Goal: Task Accomplishment & Management: Use online tool/utility

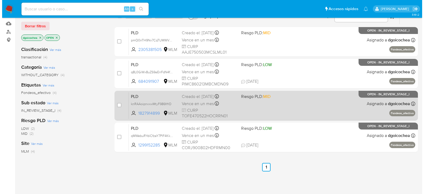
scroll to position [27, 0]
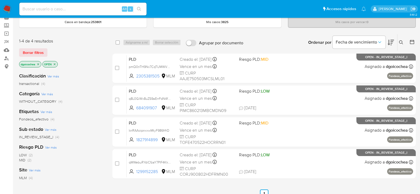
click at [401, 43] on icon at bounding box center [401, 42] width 4 height 4
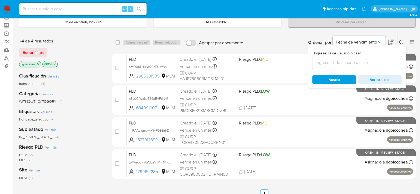
click at [379, 63] on input at bounding box center [358, 62] width 90 height 7
type input "200866187"
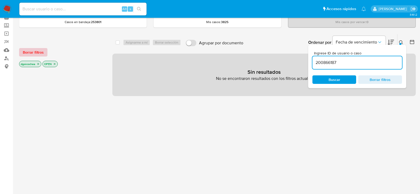
click at [40, 52] on span "Borrar filtros" at bounding box center [33, 52] width 21 height 7
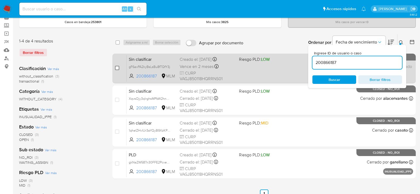
click at [117, 67] on input "checkbox" at bounding box center [117, 68] width 4 height 4
checkbox input "true"
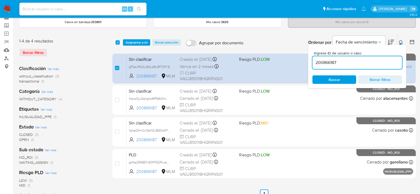
click at [325, 62] on input "200866187" at bounding box center [358, 62] width 90 height 7
type input "714002887"
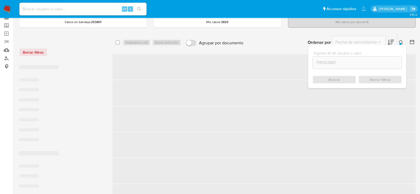
checkbox input "false"
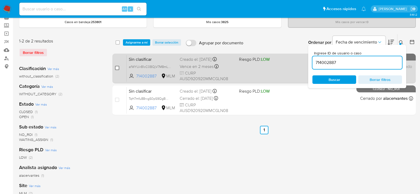
click at [117, 67] on input "checkbox" at bounding box center [117, 68] width 4 height 4
checkbox input "true"
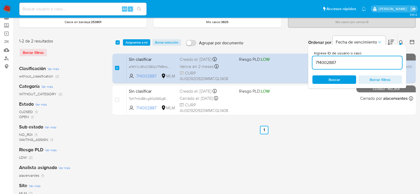
click at [327, 62] on input "714002887" at bounding box center [358, 62] width 90 height 7
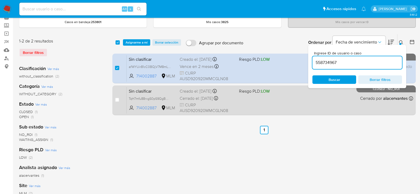
type input "558734967"
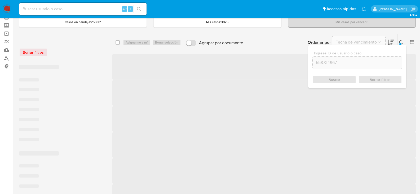
checkbox input "false"
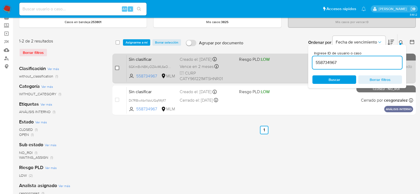
drag, startPoint x: 120, startPoint y: 67, endPoint x: 119, endPoint y: 70, distance: 3.2
click at [120, 68] on div "case-item-checkbox No es posible asignar el caso" at bounding box center [121, 68] width 12 height 27
click at [119, 70] on div "case-item-checkbox" at bounding box center [117, 67] width 4 height 5
click at [116, 68] on input "checkbox" at bounding box center [117, 68] width 4 height 4
checkbox input "true"
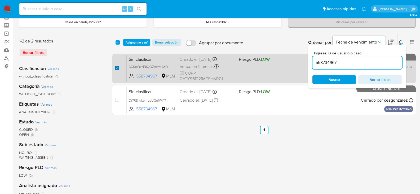
checkbox input "true"
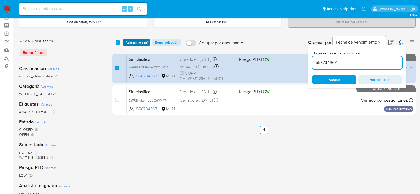
click at [133, 41] on span "Asignarme a mí" at bounding box center [137, 42] width 22 height 5
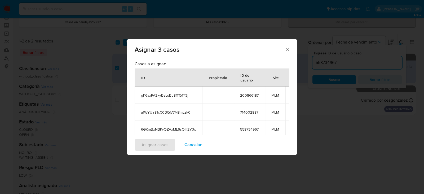
scroll to position [47, 0]
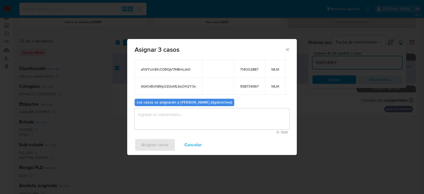
click at [201, 118] on textarea "assign-modal" at bounding box center [212, 118] width 155 height 21
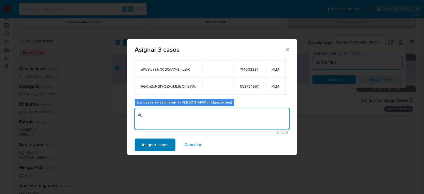
type textarea "dg"
click at [159, 145] on span "Asignar casos" at bounding box center [155, 145] width 27 height 12
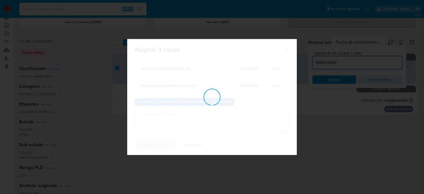
checkbox input "false"
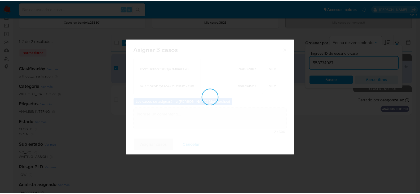
scroll to position [32, 0]
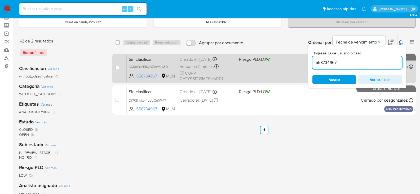
click at [147, 60] on span "Sin clasificar" at bounding box center [152, 58] width 47 height 7
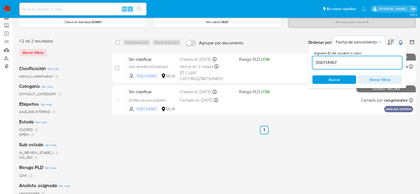
click at [7, 11] on img at bounding box center [7, 9] width 9 height 9
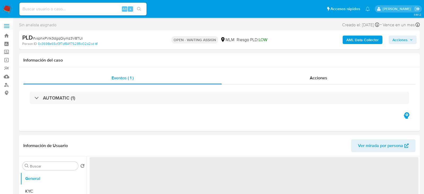
select select "10"
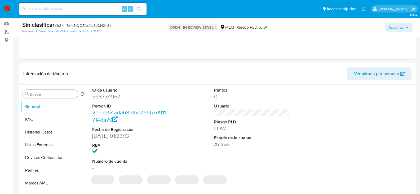
select select "10"
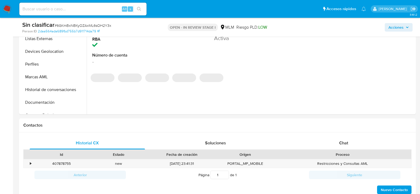
scroll to position [239, 0]
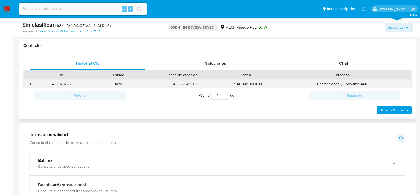
click at [28, 83] on div "•" at bounding box center [28, 84] width 9 height 9
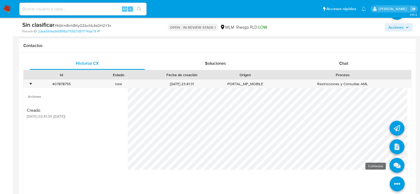
click at [392, 163] on icon at bounding box center [397, 165] width 15 height 15
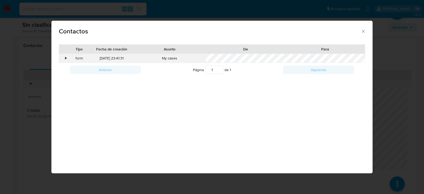
click at [64, 57] on div "•" at bounding box center [63, 58] width 9 height 9
click at [361, 29] on icon "close" at bounding box center [363, 31] width 5 height 5
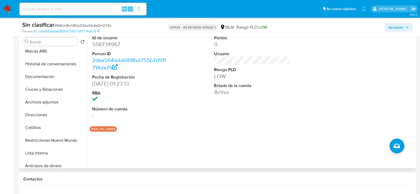
scroll to position [106, 0]
click at [52, 139] on button "Restricciones Nuevo Mundo" at bounding box center [51, 139] width 62 height 13
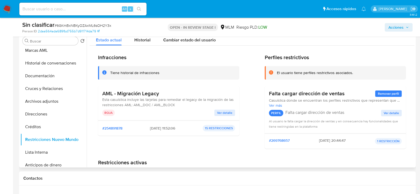
click at [227, 112] on span "Ver detalle" at bounding box center [224, 112] width 15 height 5
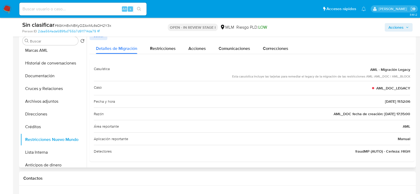
scroll to position [1, 0]
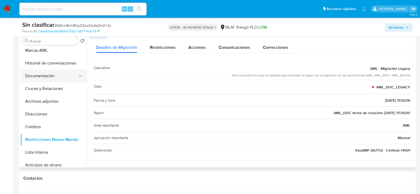
click at [42, 71] on button "Documentación" at bounding box center [51, 75] width 62 height 13
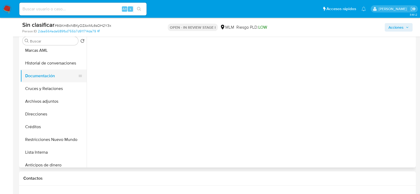
scroll to position [0, 0]
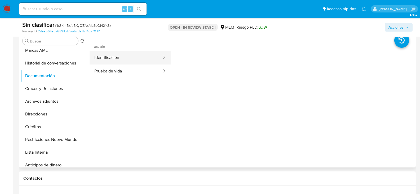
click at [118, 61] on button "Identificación" at bounding box center [126, 58] width 73 height 14
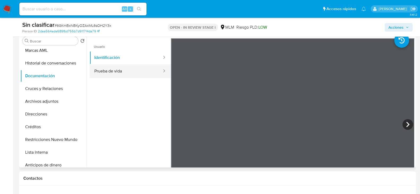
click at [119, 71] on button "Prueba de vida" at bounding box center [126, 71] width 73 height 14
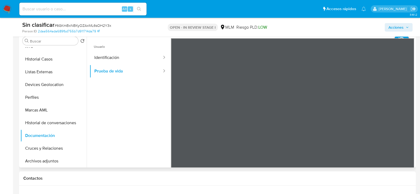
scroll to position [11, 0]
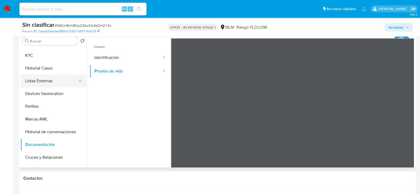
click at [46, 77] on button "Listas Externas" at bounding box center [51, 81] width 62 height 13
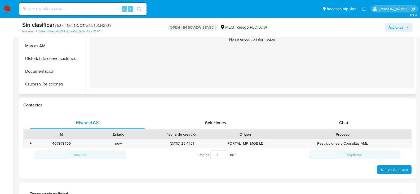
scroll to position [186, 0]
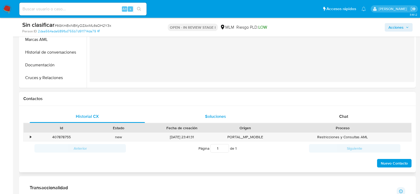
click at [214, 118] on span "Soluciones" at bounding box center [215, 116] width 21 height 6
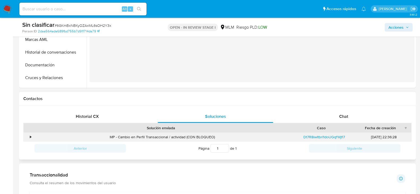
click at [31, 136] on div "•" at bounding box center [30, 136] width 1 height 5
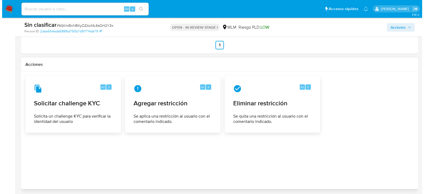
scroll to position [719, 0]
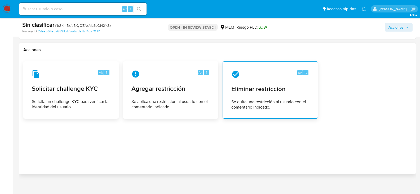
click at [262, 85] on span "Eliminar restricción" at bounding box center [270, 89] width 78 height 8
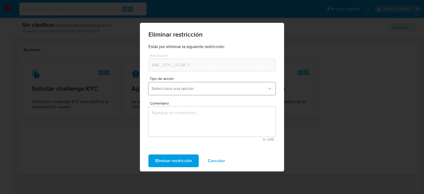
click at [180, 91] on span "Selecciona una opción" at bounding box center [210, 88] width 116 height 5
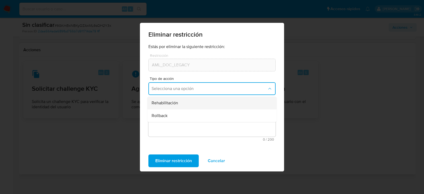
click at [163, 103] on span "Rehabilitación" at bounding box center [165, 102] width 27 height 5
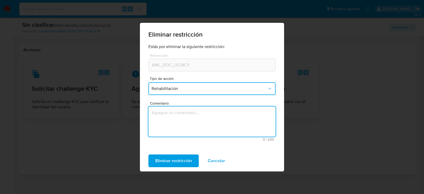
click at [168, 120] on textarea "Comentario" at bounding box center [211, 121] width 127 height 30
drag, startPoint x: 244, startPoint y: 112, endPoint x: 157, endPoint y: 112, distance: 86.7
click at [151, 111] on textarea "Se elimina restricción ya que no aplica a reglas actuales." at bounding box center [211, 121] width 127 height 30
type textarea "Se elimina restricción ya que no aplica a reglas actuales."
click at [173, 157] on span "Eliminar restricción" at bounding box center [173, 161] width 37 height 12
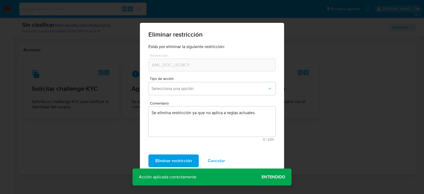
click at [279, 177] on span "Entendido" at bounding box center [274, 177] width 24 height 0
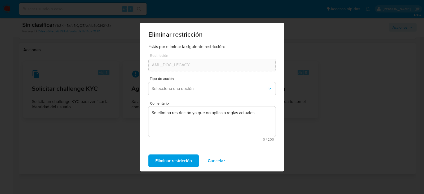
click at [325, 113] on div "Eliminar restricción Estás por eliminar la siguiente restricción: Restricción A…" at bounding box center [212, 97] width 424 height 194
click at [70, 138] on div "Eliminar restricción Estás por eliminar la siguiente restricción: Restricción A…" at bounding box center [212, 97] width 424 height 194
click at [76, 128] on div "Eliminar restricción Estás por eliminar la siguiente restricción: Restricción A…" at bounding box center [212, 97] width 424 height 194
click at [179, 160] on span "Eliminar restricción" at bounding box center [173, 161] width 37 height 12
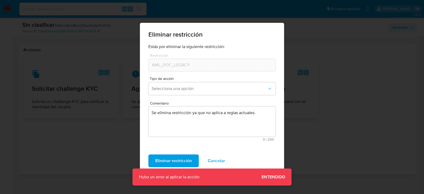
click at [277, 177] on span "Entendido" at bounding box center [274, 177] width 24 height 0
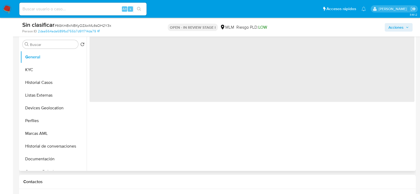
scroll to position [133, 0]
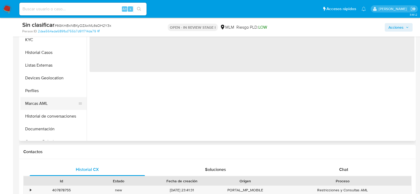
select select "10"
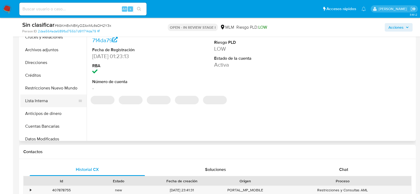
scroll to position [106, 0]
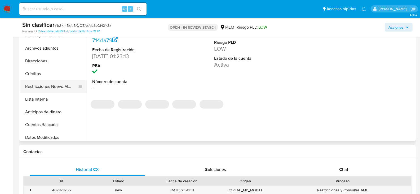
click at [60, 91] on button "Restricciones Nuevo Mundo" at bounding box center [51, 86] width 62 height 13
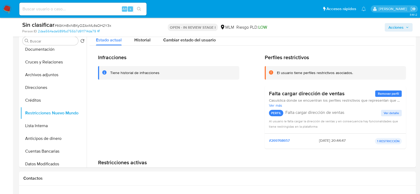
click at [397, 30] on span "Acciones" at bounding box center [396, 27] width 15 height 8
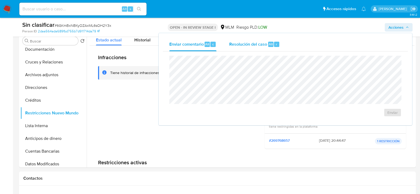
click at [265, 47] on span "Resolución del caso" at bounding box center [248, 44] width 38 height 6
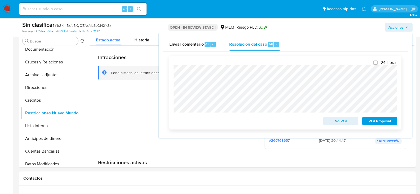
click at [170, 68] on div "24 Horas No ROI ROI Proposal" at bounding box center [285, 93] width 232 height 74
click at [335, 121] on span "No ROI" at bounding box center [341, 120] width 28 height 7
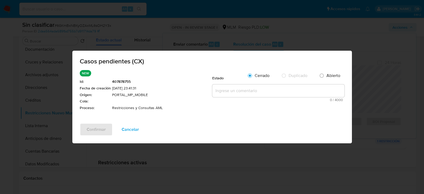
click at [273, 90] on textarea at bounding box center [278, 90] width 132 height 13
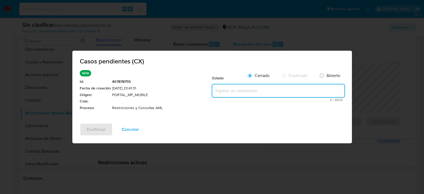
paste textarea "Se valida CX, se elimina restricción por solicitud de información, no aplica a …"
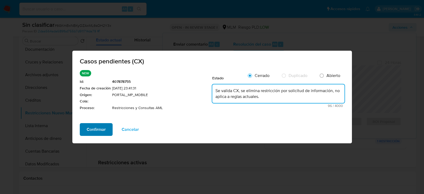
type textarea "Se valida CX, se elimina restricción por solicitud de información, no aplica a …"
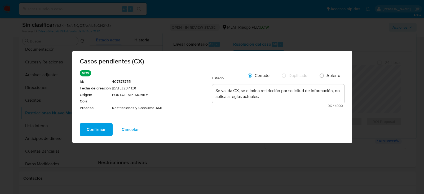
click at [98, 128] on span "Confirmar" at bounding box center [96, 130] width 19 height 12
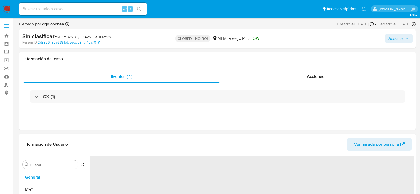
select select "10"
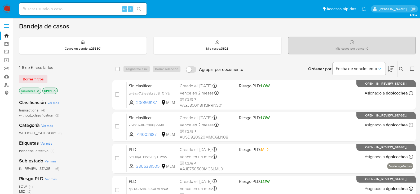
click at [41, 114] on span "without_classification" at bounding box center [36, 114] width 34 height 5
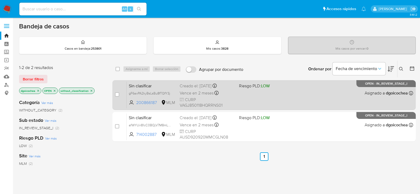
click at [142, 85] on span "Sin clasificar" at bounding box center [152, 85] width 47 height 7
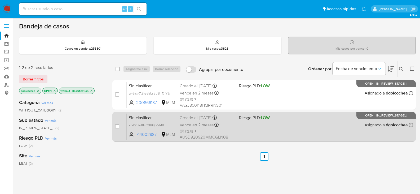
click at [147, 116] on span "Sin clasificar" at bounding box center [152, 117] width 47 height 7
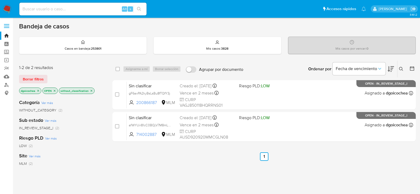
click at [401, 68] on icon at bounding box center [401, 69] width 4 height 4
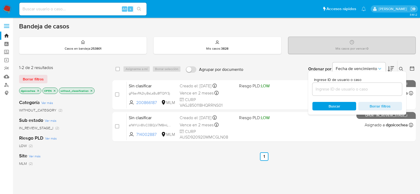
click at [372, 88] on input at bounding box center [358, 89] width 90 height 7
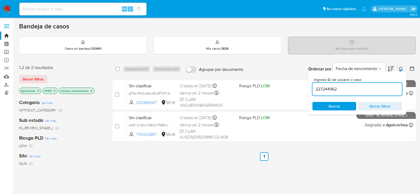
type input "227244962"
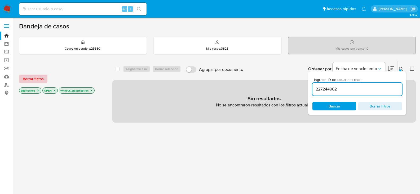
click at [39, 77] on span "Borrar filtros" at bounding box center [33, 78] width 21 height 7
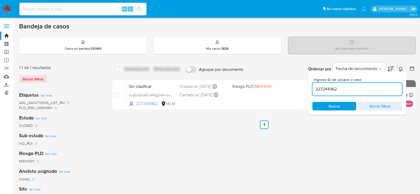
click at [399, 70] on icon at bounding box center [401, 69] width 4 height 4
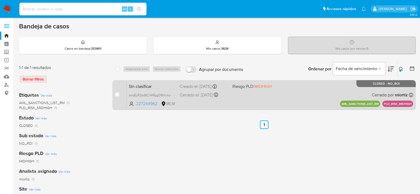
click at [141, 84] on span "Sin clasificar" at bounding box center [152, 85] width 47 height 7
click at [140, 87] on span "Sin clasificar" at bounding box center [152, 85] width 47 height 7
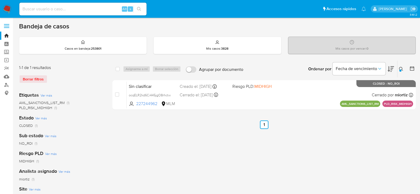
click at [9, 8] on img at bounding box center [7, 9] width 9 height 9
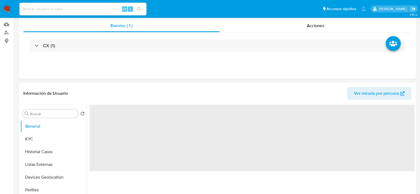
select select "10"
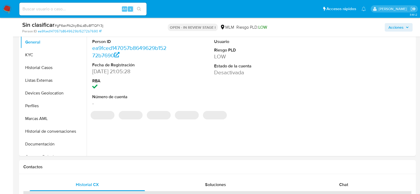
scroll to position [186, 0]
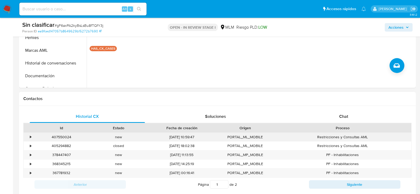
click at [30, 135] on div "•" at bounding box center [30, 136] width 1 height 5
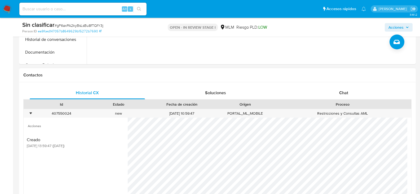
scroll to position [239, 0]
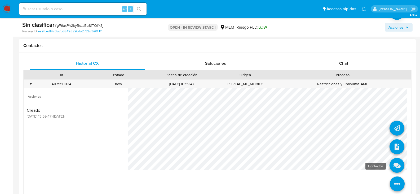
click at [393, 161] on icon at bounding box center [397, 165] width 15 height 15
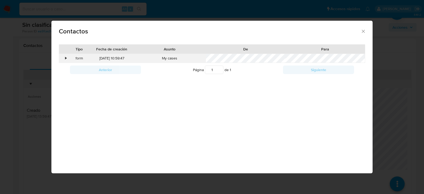
click at [65, 58] on div "•" at bounding box center [65, 58] width 1 height 5
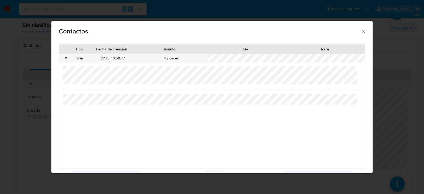
click at [361, 30] on icon "close" at bounding box center [363, 31] width 5 height 5
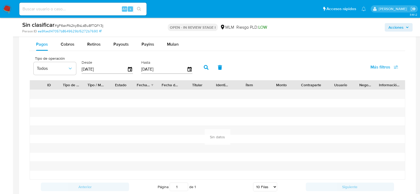
scroll to position [557, 0]
click at [69, 45] on span "Cobros" at bounding box center [68, 44] width 14 height 6
select select "10"
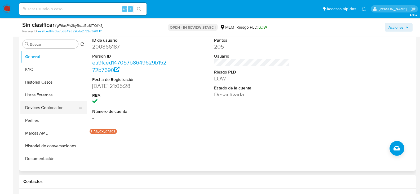
scroll to position [106, 0]
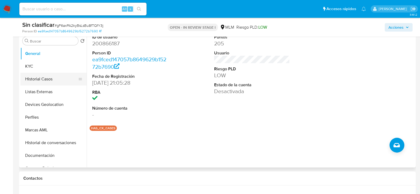
click at [46, 79] on button "Historial Casos" at bounding box center [51, 79] width 62 height 13
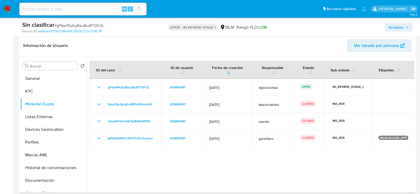
scroll to position [80, 0]
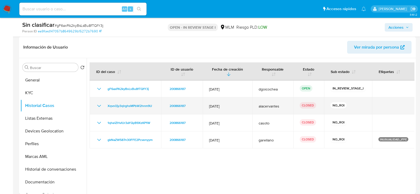
click at [101, 104] on icon "Mostrar/Ocultar" at bounding box center [99, 106] width 6 height 6
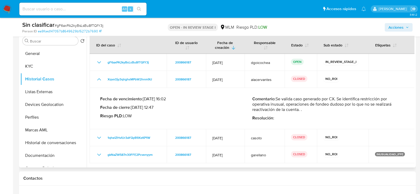
scroll to position [133, 0]
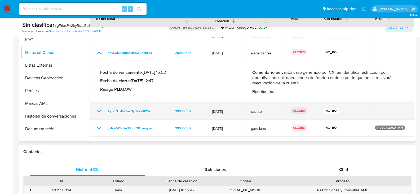
click at [97, 111] on icon "Mostrar/Ocultar" at bounding box center [99, 111] width 6 height 6
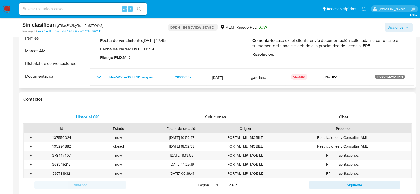
scroll to position [186, 0]
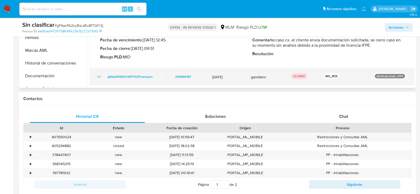
click at [99, 77] on icon "Mostrar/Ocultar" at bounding box center [99, 76] width 6 height 6
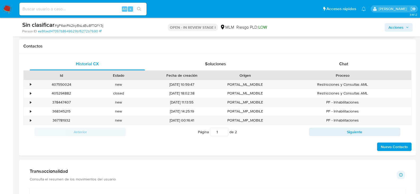
scroll to position [239, 0]
click at [31, 103] on div "•" at bounding box center [30, 101] width 1 height 5
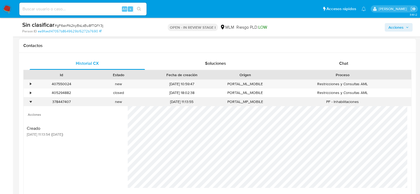
click at [31, 103] on div "•" at bounding box center [30, 101] width 1 height 5
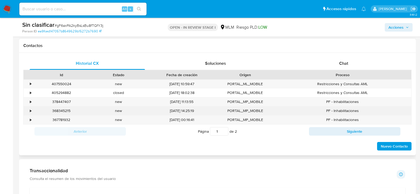
click at [29, 112] on div "•" at bounding box center [28, 110] width 9 height 9
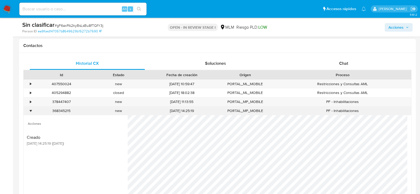
click at [29, 112] on div "•" at bounding box center [28, 110] width 9 height 9
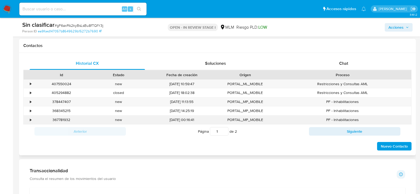
click at [32, 121] on div "•" at bounding box center [28, 119] width 9 height 9
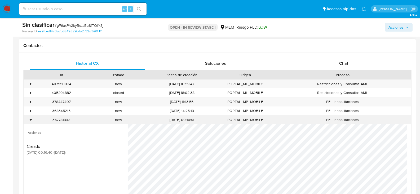
click at [32, 121] on div "•" at bounding box center [28, 119] width 9 height 9
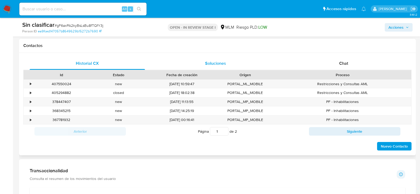
click at [210, 62] on span "Soluciones" at bounding box center [215, 63] width 21 height 6
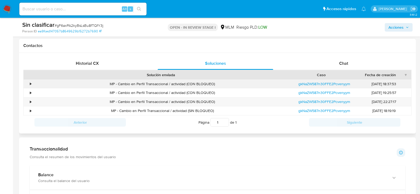
click at [30, 82] on div "•" at bounding box center [30, 83] width 1 height 5
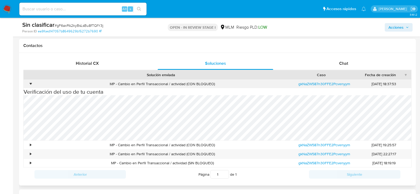
click at [30, 82] on div "•" at bounding box center [30, 83] width 1 height 5
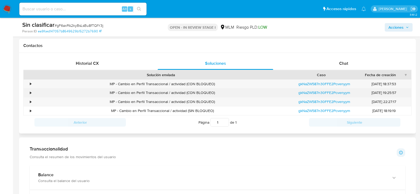
click at [31, 93] on div "•" at bounding box center [30, 92] width 1 height 5
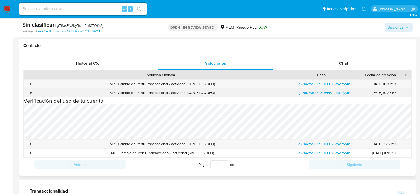
click at [31, 93] on div "•" at bounding box center [30, 92] width 1 height 5
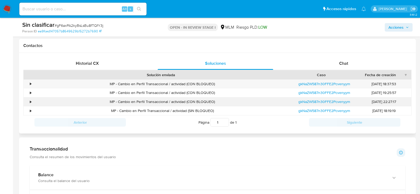
click at [30, 101] on div "•" at bounding box center [30, 101] width 1 height 5
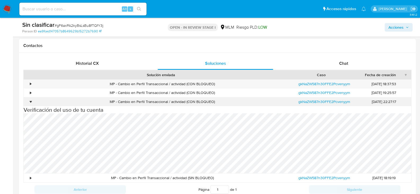
click at [30, 101] on div "•" at bounding box center [30, 101] width 1 height 5
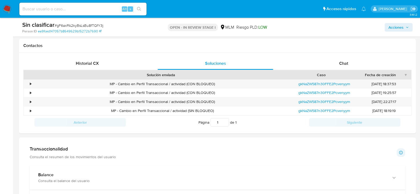
click at [393, 24] on span "Acciones" at bounding box center [396, 27] width 15 height 8
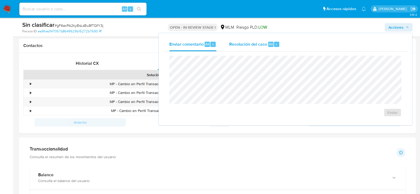
click at [262, 43] on span "Resolución del caso" at bounding box center [248, 44] width 38 height 6
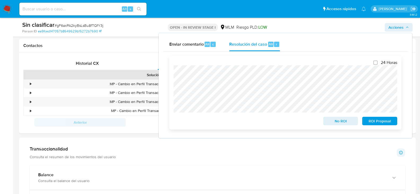
click at [343, 122] on span "No ROI" at bounding box center [341, 120] width 28 height 7
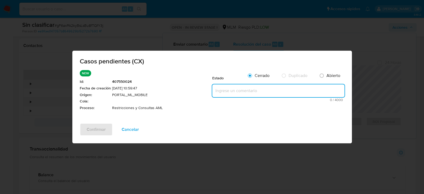
click at [247, 94] on textarea at bounding box center [278, 90] width 132 height 13
paste textarea "Se valida CX, no se elimina restricción, cliente manifiesta que se trata de cue…"
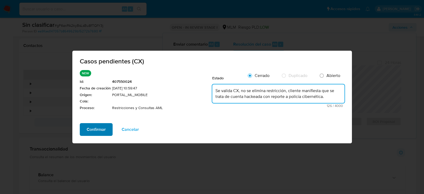
type textarea "Se valida CX, no se elimina restricción, cliente manifiesta que se trata de cue…"
click at [108, 127] on button "Confirmar" at bounding box center [96, 129] width 33 height 13
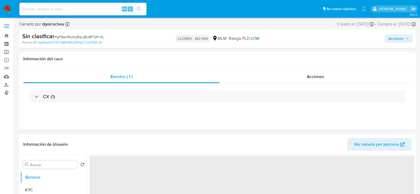
select select "10"
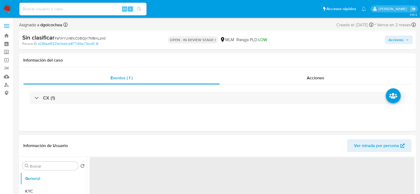
select select "10"
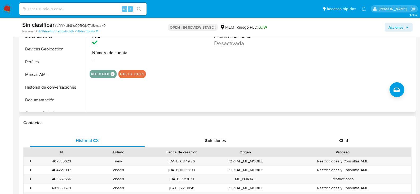
scroll to position [186, 0]
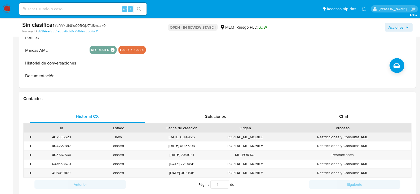
click at [29, 135] on div "•" at bounding box center [28, 137] width 9 height 9
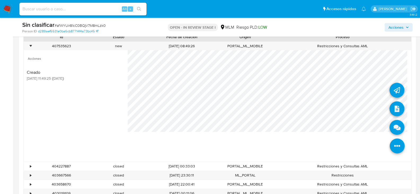
scroll to position [292, 0]
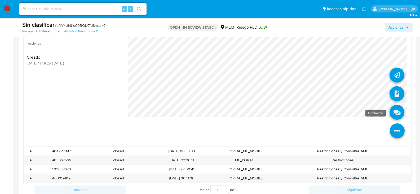
click at [396, 112] on icon at bounding box center [397, 112] width 15 height 15
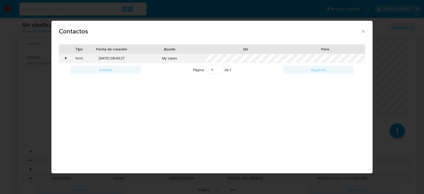
click at [66, 58] on div "•" at bounding box center [65, 58] width 1 height 5
click at [361, 33] on icon "close" at bounding box center [363, 31] width 5 height 5
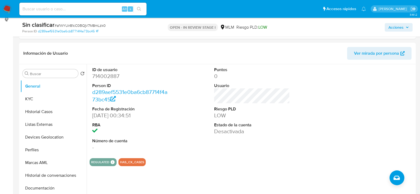
scroll to position [53, 0]
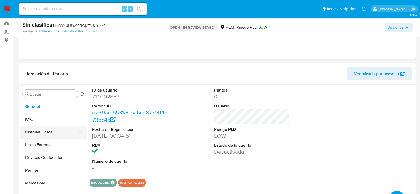
click at [46, 128] on button "Historial Casos" at bounding box center [51, 132] width 62 height 13
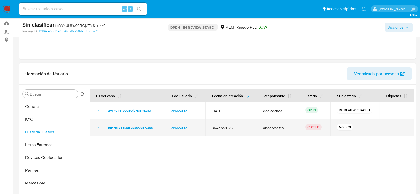
click at [100, 128] on icon "Mostrar/Ocultar" at bounding box center [99, 127] width 6 height 6
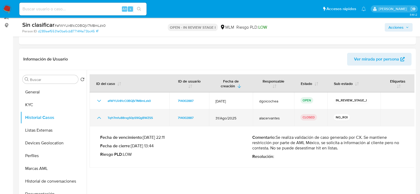
scroll to position [80, 0]
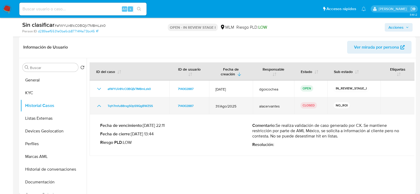
click at [99, 108] on icon "Mostrar/Ocultar" at bounding box center [99, 106] width 6 height 6
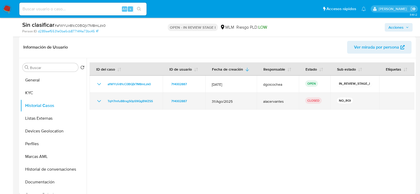
click at [97, 102] on icon "Mostrar/Ocultar" at bounding box center [99, 101] width 6 height 6
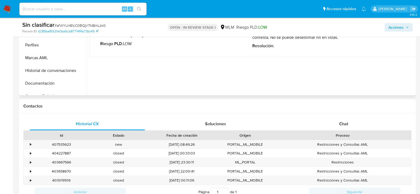
scroll to position [186, 0]
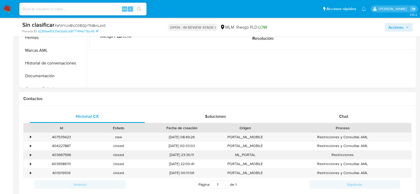
click at [30, 155] on div "•" at bounding box center [30, 154] width 1 height 5
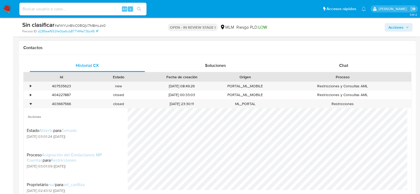
scroll to position [239, 0]
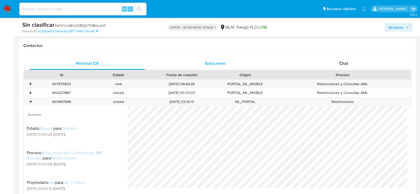
click at [213, 61] on span "Soluciones" at bounding box center [215, 63] width 21 height 6
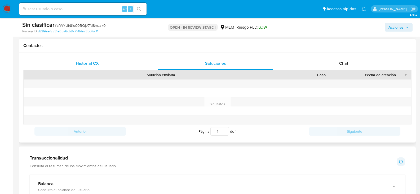
click at [77, 65] on span "Historial CX" at bounding box center [87, 63] width 23 height 6
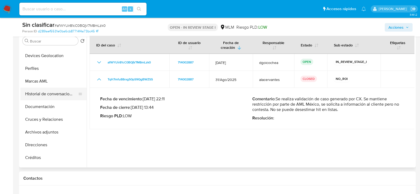
scroll to position [80, 0]
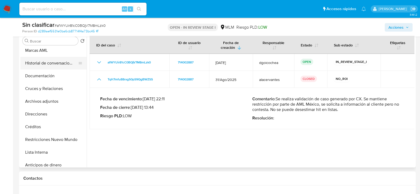
click at [50, 141] on button "Restricciones Nuevo Mundo" at bounding box center [53, 139] width 66 height 13
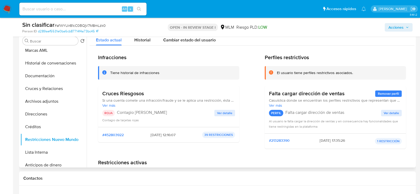
click at [222, 110] on span "Ver detalle" at bounding box center [224, 112] width 15 height 5
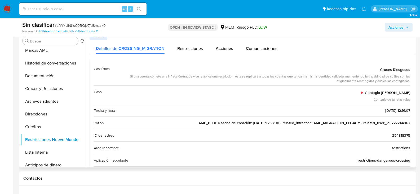
click at [394, 120] on span "AML_BLOCK fecha de creación: 21/11/2019 15:33:00 - related_infraction: AML_MIGR…" at bounding box center [305, 122] width 212 height 5
click at [41, 75] on button "Documentación" at bounding box center [51, 75] width 62 height 13
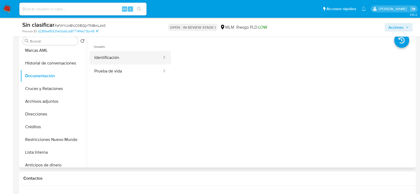
click at [134, 62] on button "Identificación" at bounding box center [126, 58] width 73 height 14
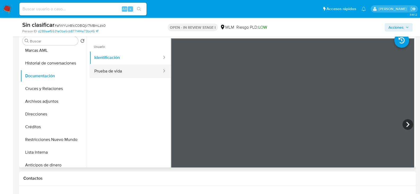
click at [118, 70] on button "Prueba de vida" at bounding box center [126, 71] width 73 height 14
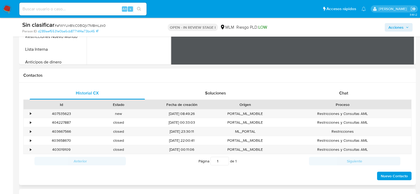
scroll to position [212, 0]
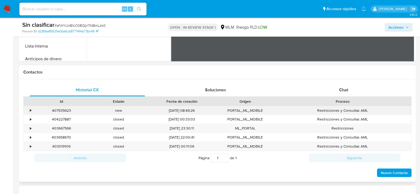
click at [29, 111] on div "•" at bounding box center [28, 110] width 9 height 9
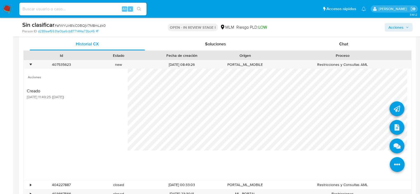
scroll to position [265, 0]
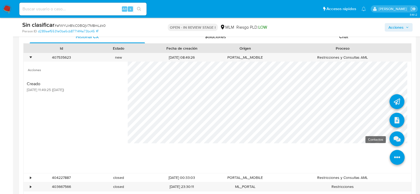
click at [397, 143] on icon at bounding box center [397, 138] width 15 height 15
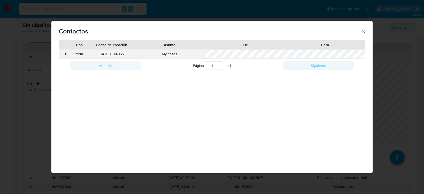
click at [65, 52] on div "•" at bounding box center [65, 53] width 1 height 5
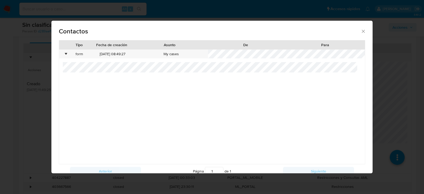
click at [361, 31] on icon "close" at bounding box center [363, 31] width 5 height 5
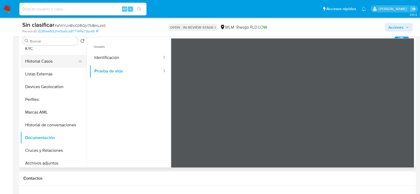
scroll to position [0, 0]
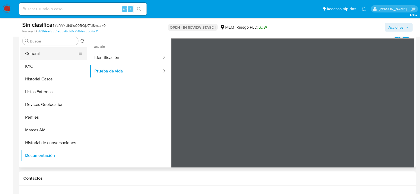
click at [38, 54] on button "General" at bounding box center [51, 53] width 62 height 13
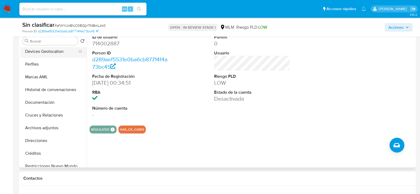
scroll to position [80, 0]
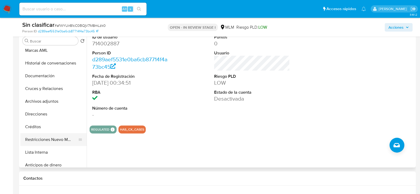
click at [50, 137] on button "Restricciones Nuevo Mundo" at bounding box center [51, 139] width 62 height 13
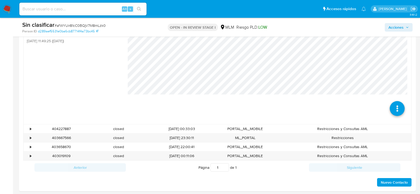
scroll to position [249, 0]
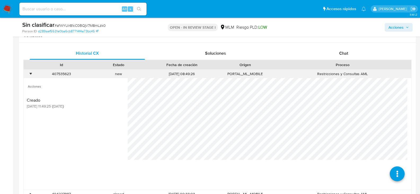
click at [31, 73] on div "•" at bounding box center [30, 73] width 1 height 5
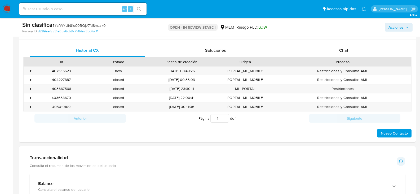
scroll to position [222, 0]
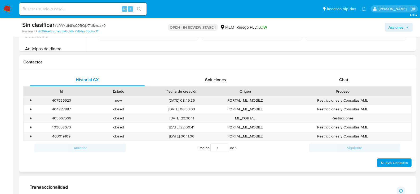
click at [31, 99] on div "•" at bounding box center [30, 100] width 1 height 5
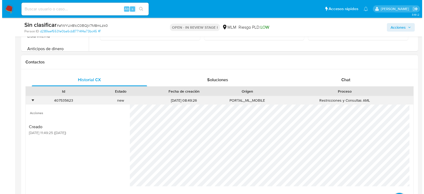
scroll to position [249, 0]
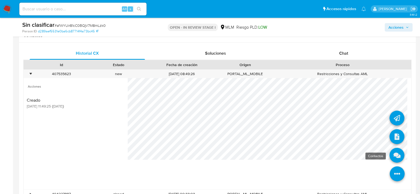
click at [394, 157] on icon at bounding box center [397, 155] width 15 height 15
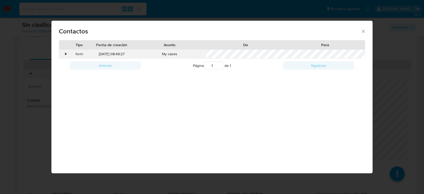
click at [67, 53] on div "•" at bounding box center [65, 53] width 1 height 5
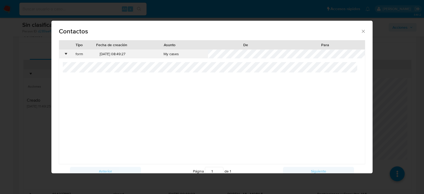
click at [67, 53] on div "•" at bounding box center [65, 53] width 1 height 5
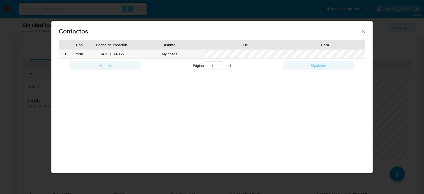
click at [364, 30] on icon "close" at bounding box center [363, 31] width 3 height 3
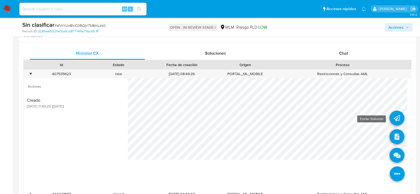
click at [390, 118] on icon at bounding box center [397, 118] width 15 height 15
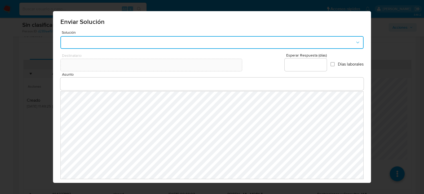
click at [73, 46] on button "button" at bounding box center [211, 42] width 303 height 13
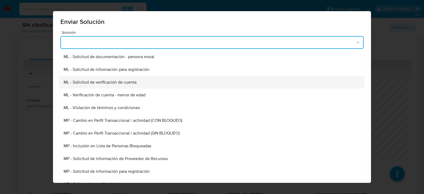
click at [112, 78] on div "ML - Solicitud de verificación de cuenta" at bounding box center [210, 82] width 293 height 13
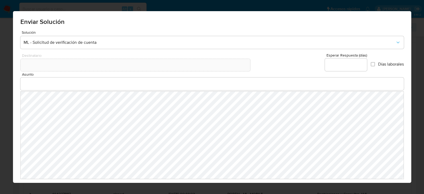
click at [82, 82] on input "Asunto" at bounding box center [212, 83] width 384 height 7
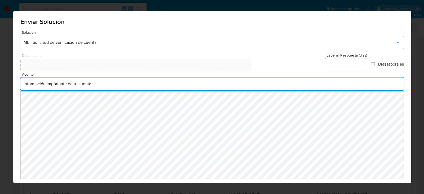
type input "Información importante de tu cuenta"
click at [344, 61] on input "Esperar Respuesta (días)" at bounding box center [346, 64] width 42 height 7
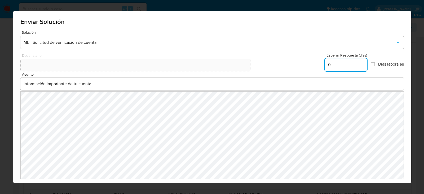
type input "0"
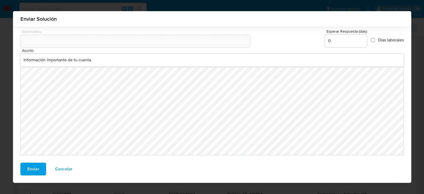
click at [25, 170] on button "Enviar" at bounding box center [33, 169] width 26 height 13
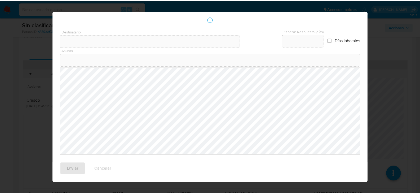
scroll to position [16, 0]
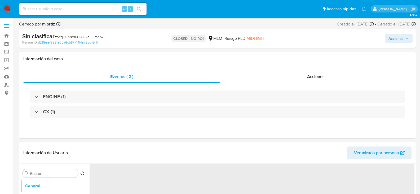
select select "10"
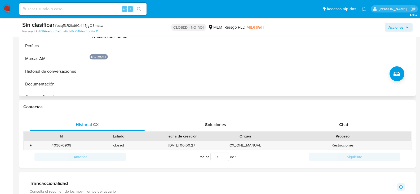
scroll to position [186, 0]
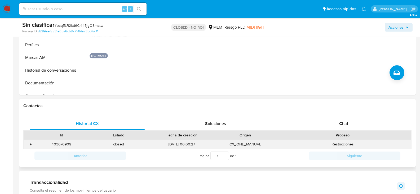
click at [30, 143] on div "•" at bounding box center [30, 144] width 1 height 5
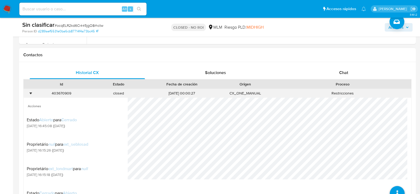
scroll to position [239, 0]
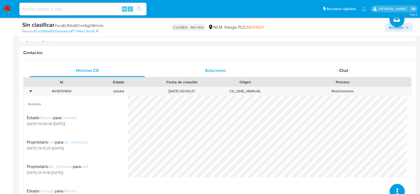
click at [220, 67] on div "Soluciones" at bounding box center [215, 70] width 115 height 13
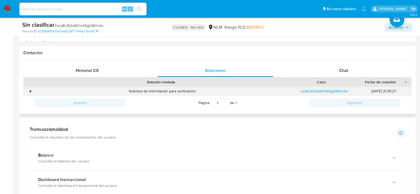
click at [30, 90] on div "•" at bounding box center [30, 91] width 1 height 5
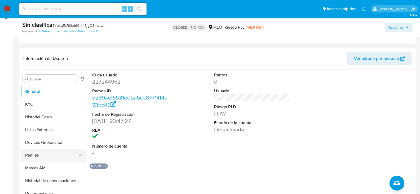
scroll to position [106, 0]
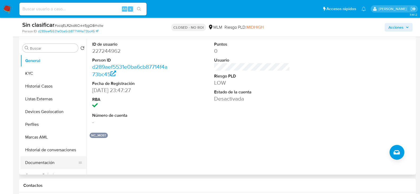
click at [49, 161] on button "Documentación" at bounding box center [51, 162] width 62 height 13
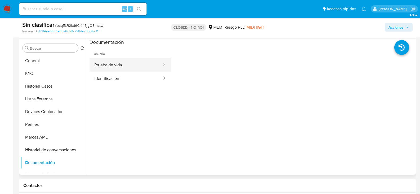
click at [138, 66] on button "Prueba de vida" at bounding box center [126, 65] width 73 height 14
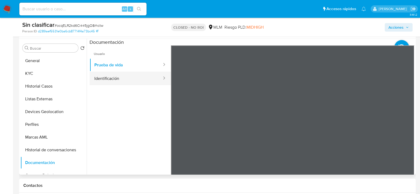
click at [134, 79] on button "Identificación" at bounding box center [126, 79] width 73 height 14
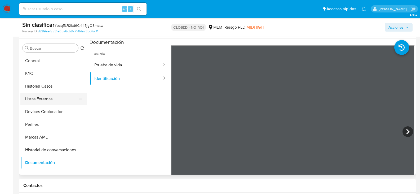
click at [42, 102] on button "Listas Externas" at bounding box center [51, 99] width 62 height 13
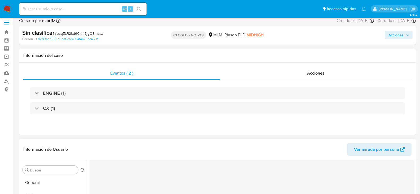
scroll to position [53, 0]
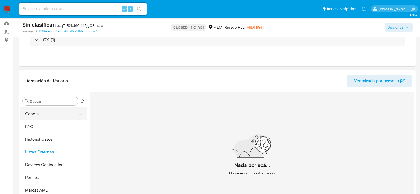
click at [41, 112] on button "General" at bounding box center [51, 113] width 62 height 13
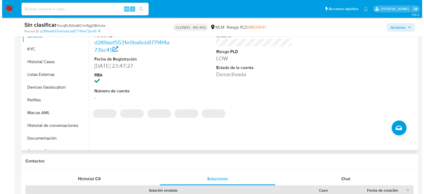
scroll to position [133, 0]
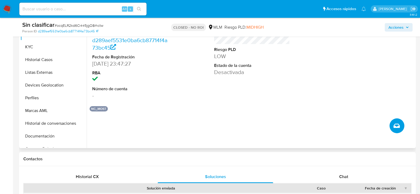
click at [400, 125] on icon "Crear caso manual" at bounding box center [397, 125] width 6 height 6
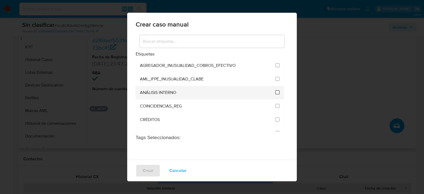
click at [275, 93] on input "1888" at bounding box center [277, 92] width 4 height 4
checkbox input "true"
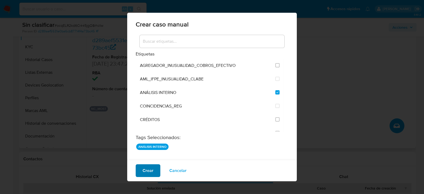
click at [146, 169] on span "Crear" at bounding box center [148, 171] width 11 height 12
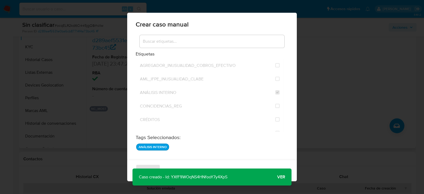
click at [260, 173] on div "Caso creado - Id: YXfF1IWOqNS4HNfooY7y4XpS Caso creado - Id: YXfF1IWOqNS4HNfooY…" at bounding box center [212, 176] width 159 height 17
click at [285, 177] on span "Ver" at bounding box center [281, 177] width 8 height 0
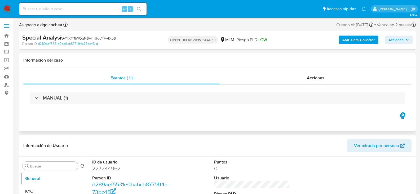
select select "10"
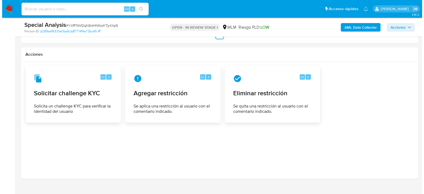
scroll to position [687, 0]
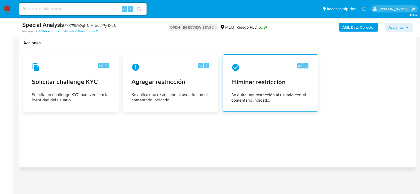
click at [245, 83] on span "Eliminar restricción" at bounding box center [270, 82] width 78 height 8
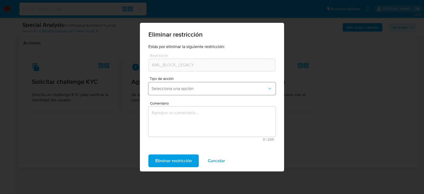
click at [175, 85] on button "Selecciona una opción" at bounding box center [211, 88] width 127 height 13
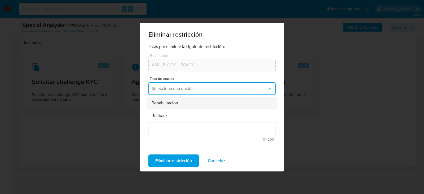
click at [159, 102] on span "Rehabilitación" at bounding box center [165, 102] width 27 height 5
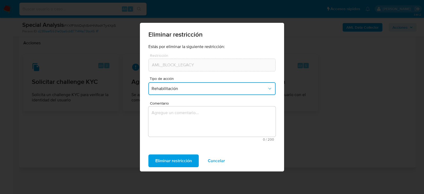
click at [158, 115] on textarea "Comentario" at bounding box center [211, 121] width 127 height 30
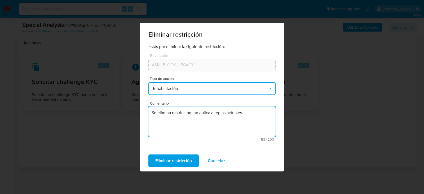
drag, startPoint x: 248, startPoint y: 112, endPoint x: 151, endPoint y: 111, distance: 96.8
click at [151, 111] on textarea "Se elimina restricción, no aplica a reglas actuales." at bounding box center [211, 121] width 127 height 30
type textarea "Se elimina restricción, no aplica a reglas actuales."
click at [186, 160] on span "Eliminar restricción" at bounding box center [173, 161] width 37 height 12
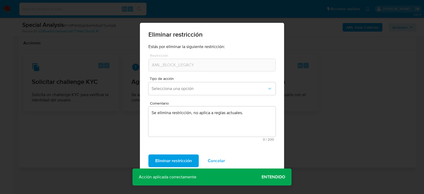
click at [229, 172] on div "Acción aplicada correctamente Acción aplicada correctamente Entendido" at bounding box center [212, 176] width 159 height 17
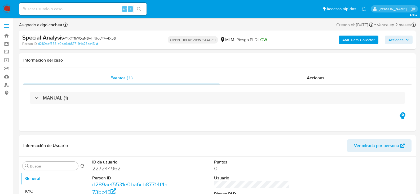
select select "10"
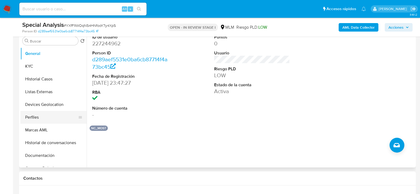
scroll to position [80, 0]
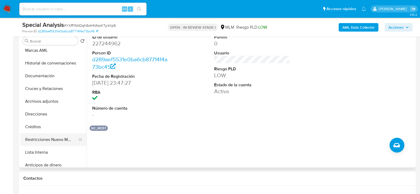
click at [61, 140] on button "Restricciones Nuevo Mundo" at bounding box center [51, 139] width 62 height 13
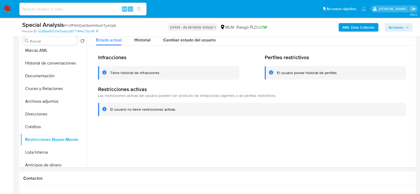
click at [357, 26] on b "AML Data Collector" at bounding box center [359, 27] width 32 height 8
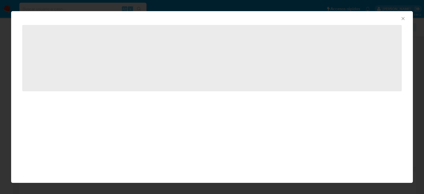
click at [403, 18] on icon "Cerrar ventana" at bounding box center [403, 18] width 5 height 5
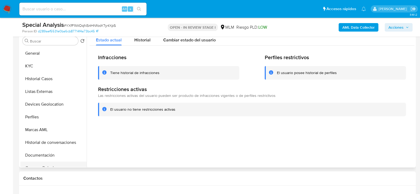
scroll to position [0, 0]
drag, startPoint x: 403, startPoint y: 28, endPoint x: 399, endPoint y: 27, distance: 3.6
click at [402, 28] on span "Acciones" at bounding box center [396, 27] width 15 height 8
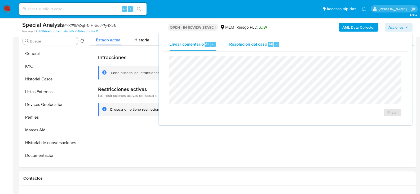
click at [252, 47] on div "Resolución del caso Alt r" at bounding box center [254, 44] width 51 height 14
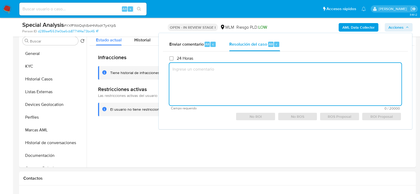
click at [233, 88] on textarea at bounding box center [285, 84] width 232 height 42
paste textarea "Se elimina restricción, no aplica a reglas actuales."
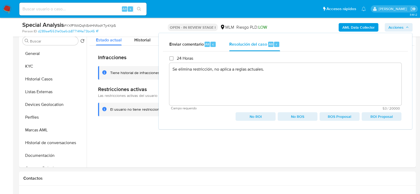
click at [261, 113] on span "No ROI" at bounding box center [255, 116] width 32 height 7
type textarea "Se elimina restricción, no aplica a reglas actuales."
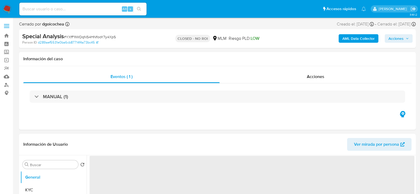
select select "10"
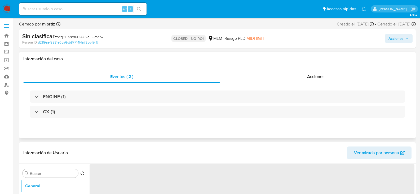
select select "10"
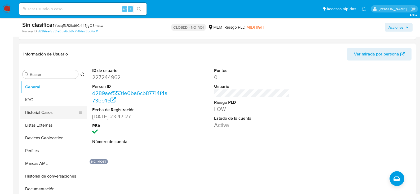
scroll to position [80, 0]
click at [38, 100] on button "KYC" at bounding box center [51, 100] width 62 height 13
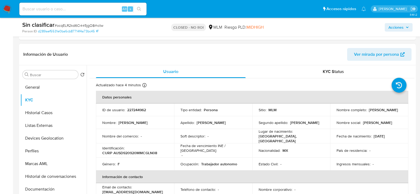
click at [123, 189] on p "aguilardiana075@gmail.com" at bounding box center [132, 191] width 61 height 5
drag, startPoint x: 158, startPoint y: 187, endPoint x: 102, endPoint y: 189, distance: 56.0
click at [102, 189] on td "Email de contacto : aguilardiana075@gmail.com" at bounding box center [135, 189] width 78 height 13
copy p "aguilardiana075@gmail.com"
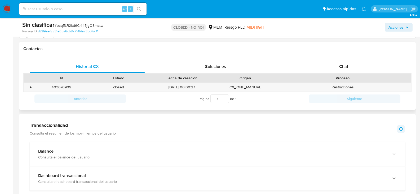
scroll to position [212, 0]
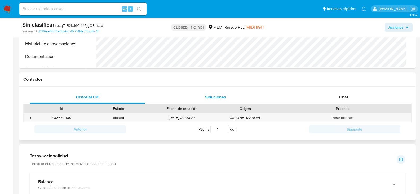
click at [218, 91] on div "Soluciones" at bounding box center [215, 97] width 115 height 13
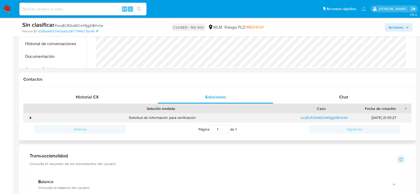
click at [30, 120] on div "•" at bounding box center [30, 117] width 1 height 5
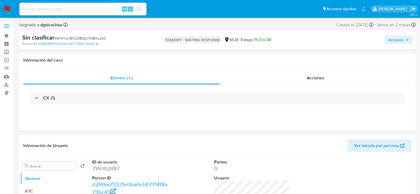
select select "10"
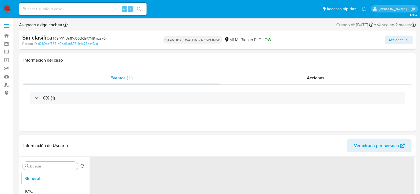
select select "10"
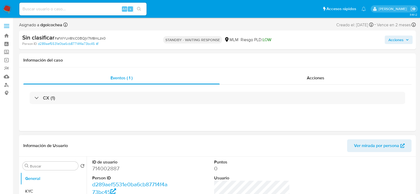
click at [187, 151] on header "Información de Usuario Ver mirada por persona" at bounding box center [217, 145] width 388 height 13
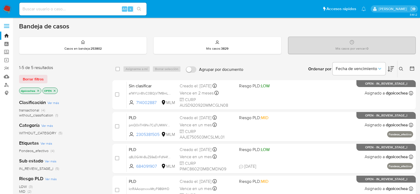
click at [42, 117] on span "without_classification" at bounding box center [36, 114] width 34 height 5
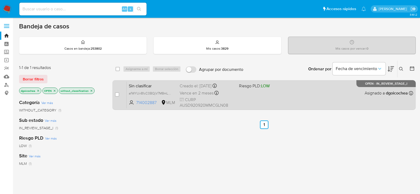
click at [140, 84] on span "Sin clasificar" at bounding box center [152, 85] width 47 height 7
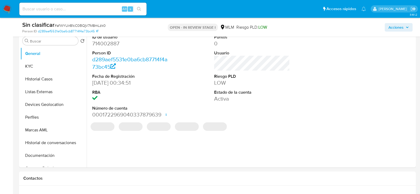
select select "10"
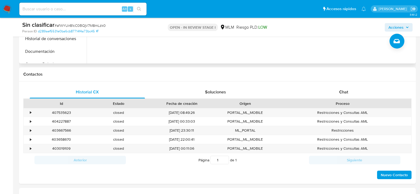
scroll to position [212, 0]
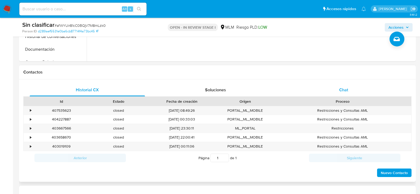
click at [340, 87] on span "Chat" at bounding box center [343, 90] width 9 height 6
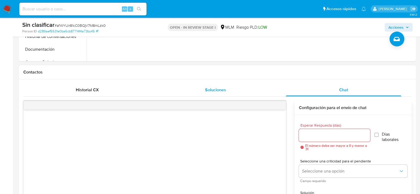
click at [215, 86] on div "Soluciones" at bounding box center [215, 90] width 115 height 13
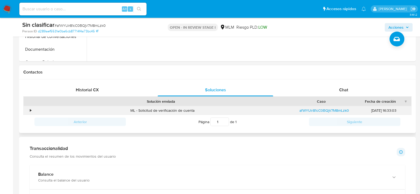
click at [31, 110] on div "•" at bounding box center [30, 110] width 1 height 5
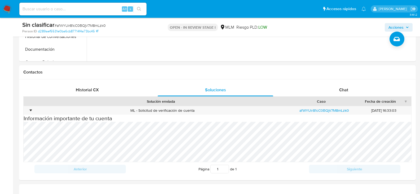
click at [405, 26] on span "Acciones" at bounding box center [399, 27] width 20 height 7
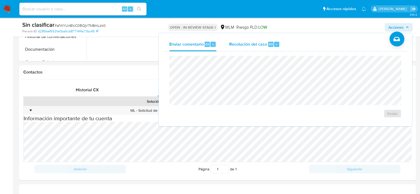
click at [253, 46] on span "Resolución del caso" at bounding box center [248, 44] width 38 height 6
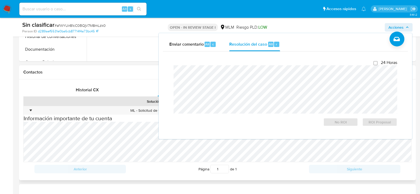
click at [124, 75] on h1 "Contactos" at bounding box center [217, 71] width 388 height 5
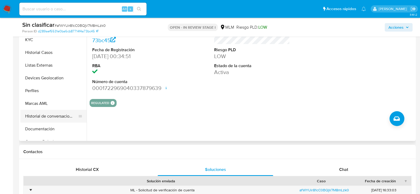
scroll to position [80, 0]
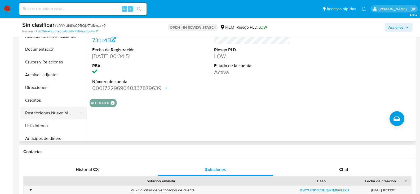
click at [61, 111] on button "Restricciones Nuevo Mundo" at bounding box center [51, 113] width 62 height 13
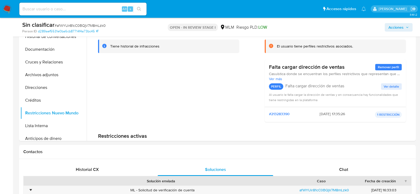
click at [391, 27] on span "Acciones" at bounding box center [396, 27] width 15 height 8
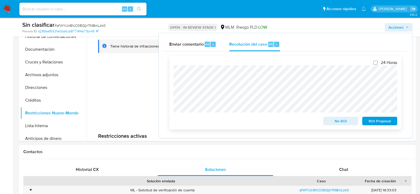
click at [337, 120] on span "No ROI" at bounding box center [341, 120] width 28 height 7
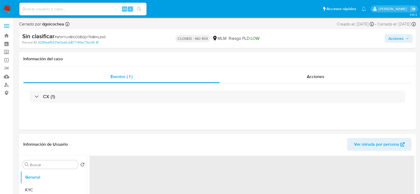
select select "10"
